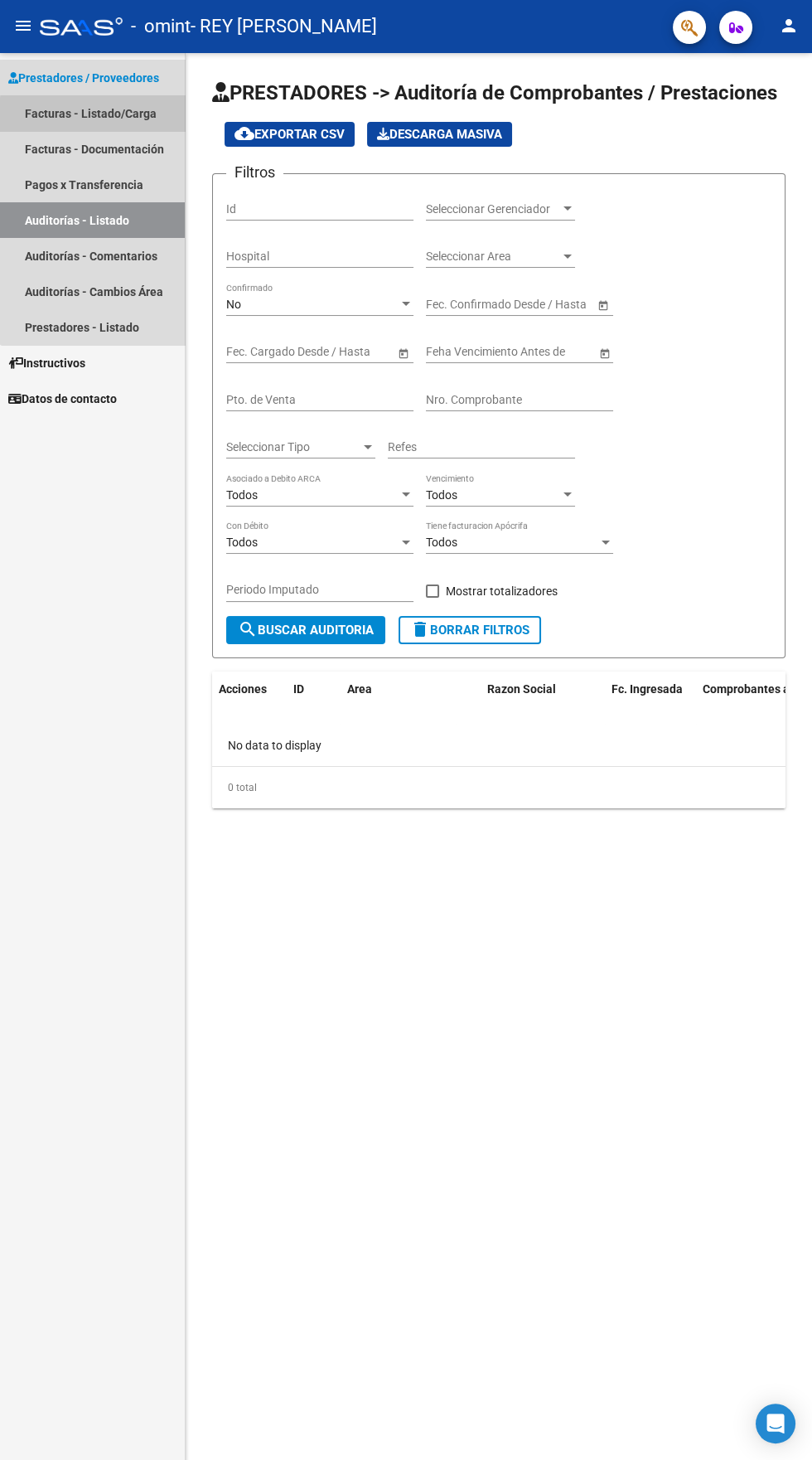
click at [118, 116] on link "Facturas - Listado/Carga" at bounding box center [92, 113] width 185 height 36
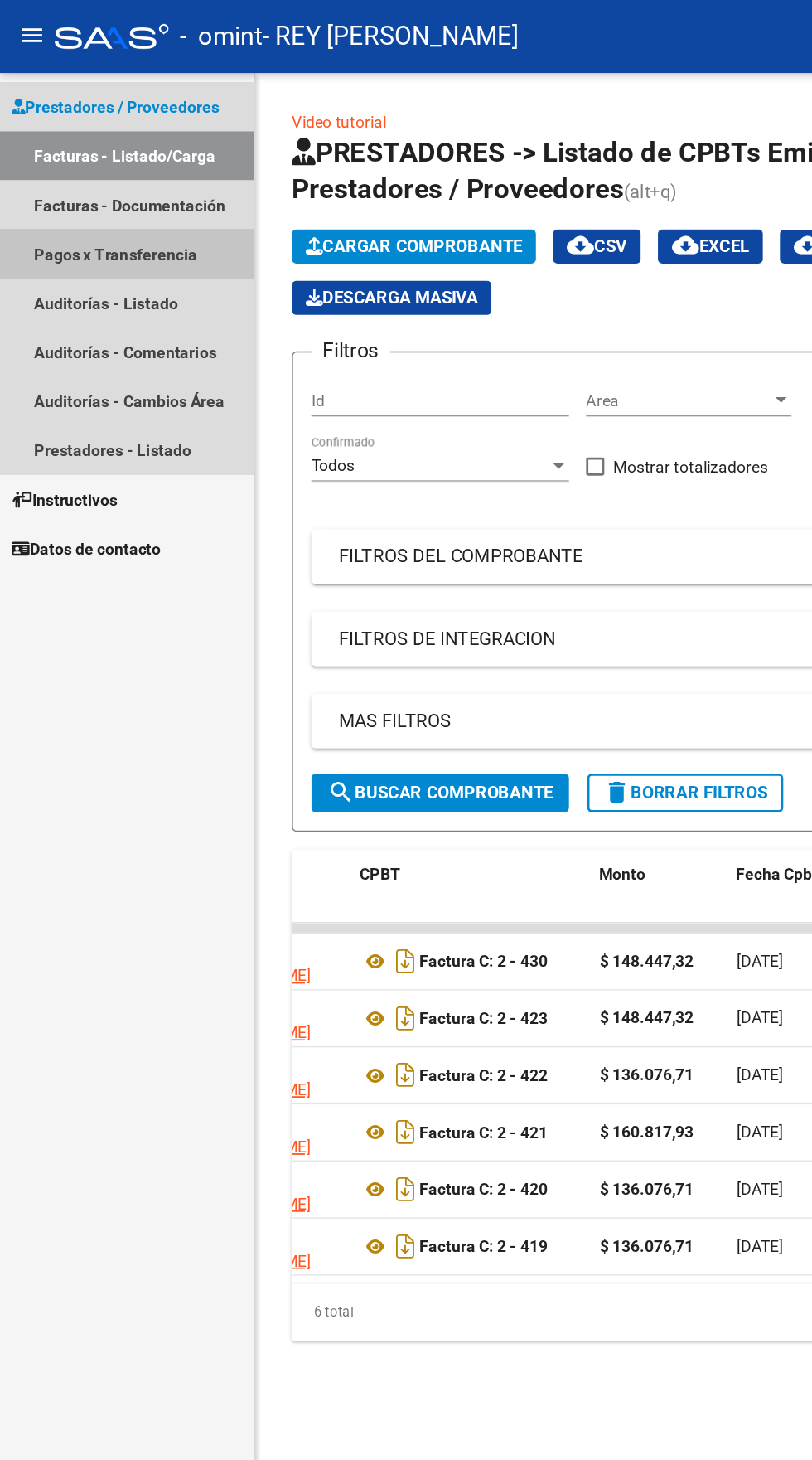
click at [116, 184] on link "Pagos x Transferencia" at bounding box center [92, 185] width 185 height 36
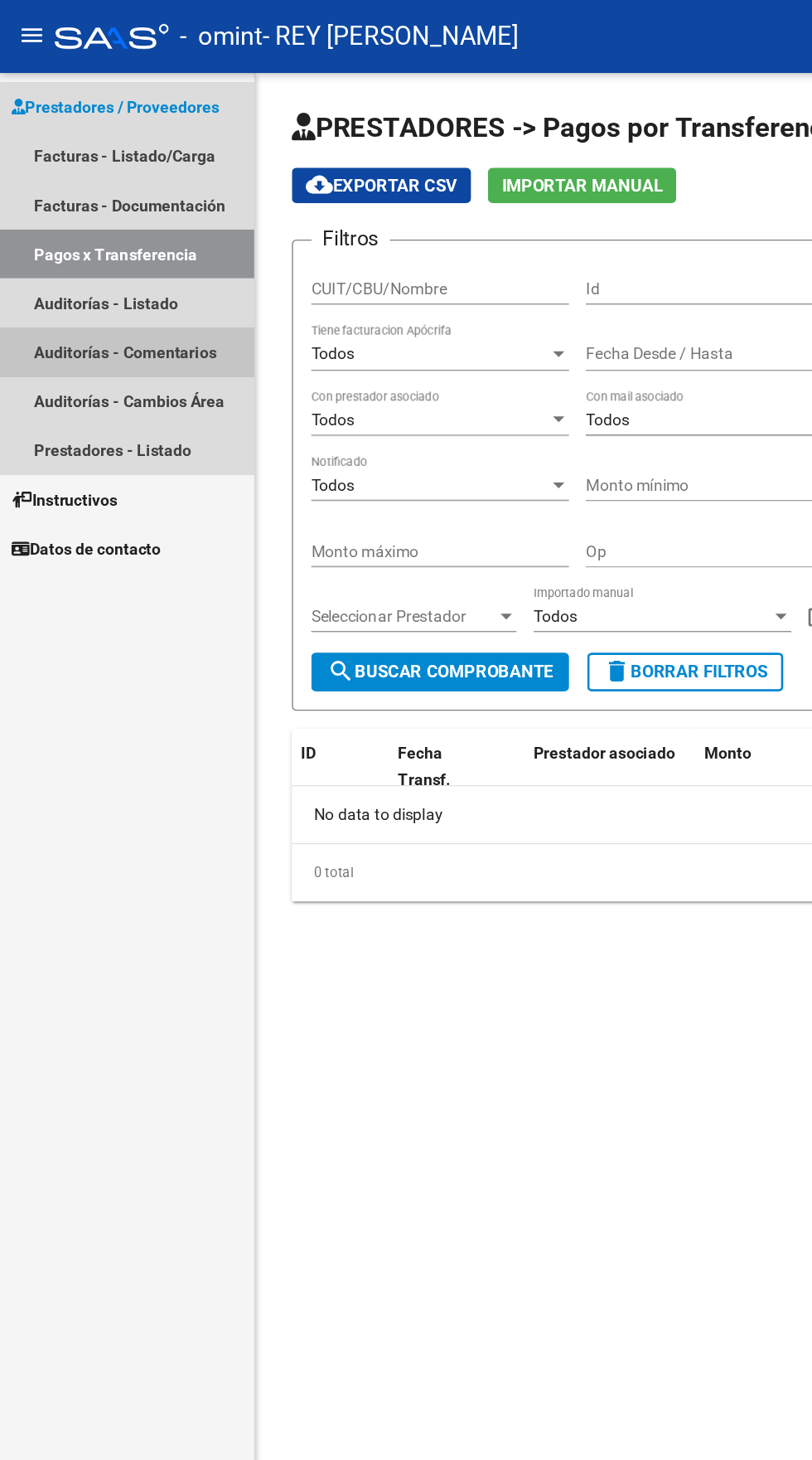
click at [116, 255] on link "Auditorías - Comentarios" at bounding box center [92, 255] width 185 height 36
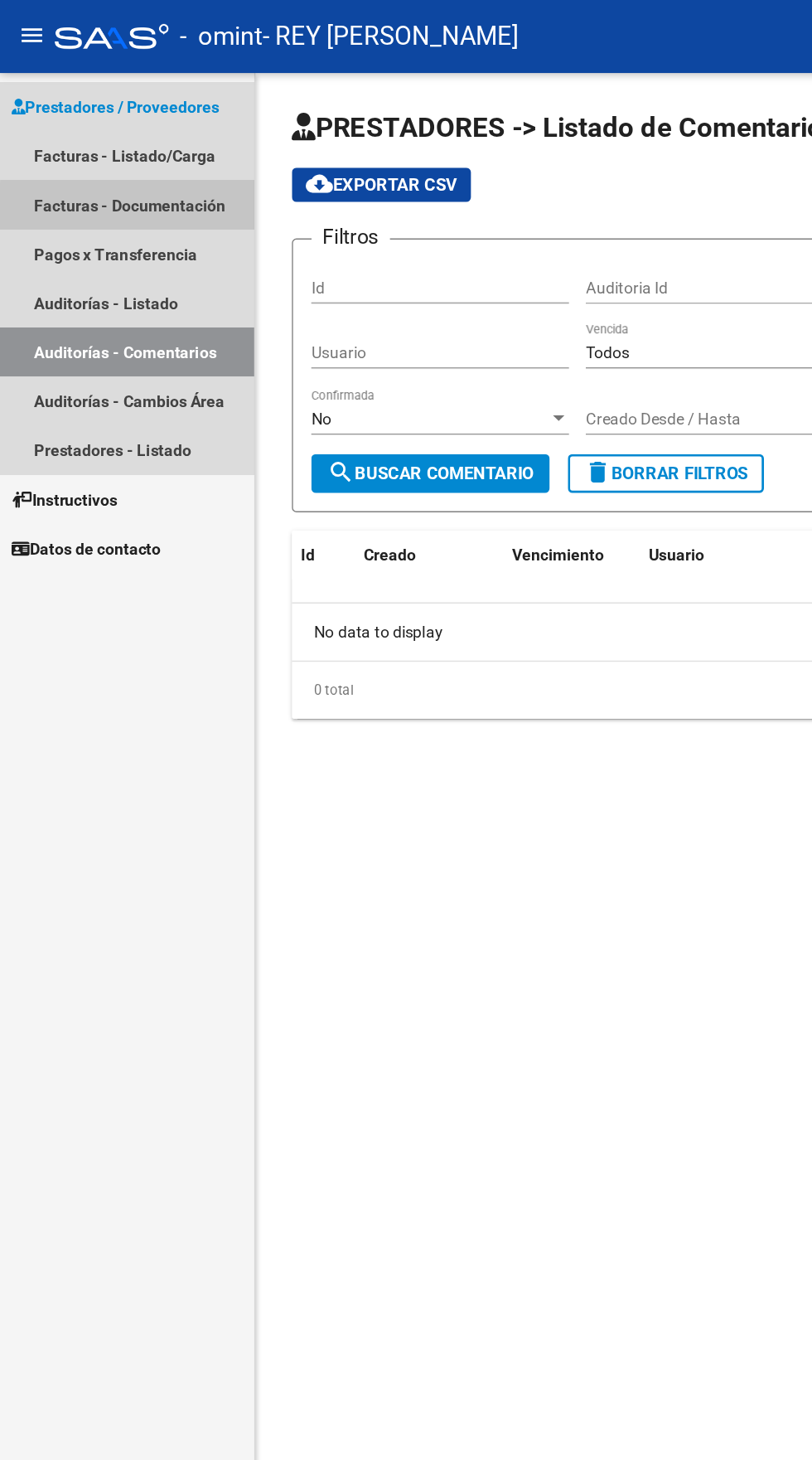
click at [121, 150] on link "Facturas - Documentación" at bounding box center [92, 149] width 185 height 36
